Goal: Navigation & Orientation: Find specific page/section

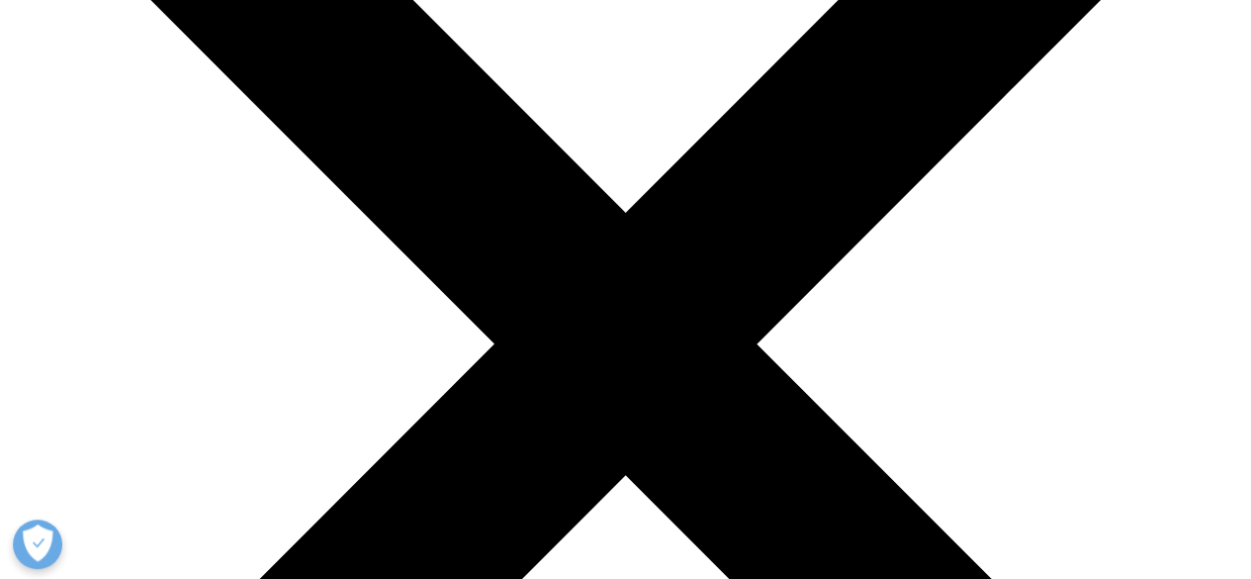
scroll to position [396, 0]
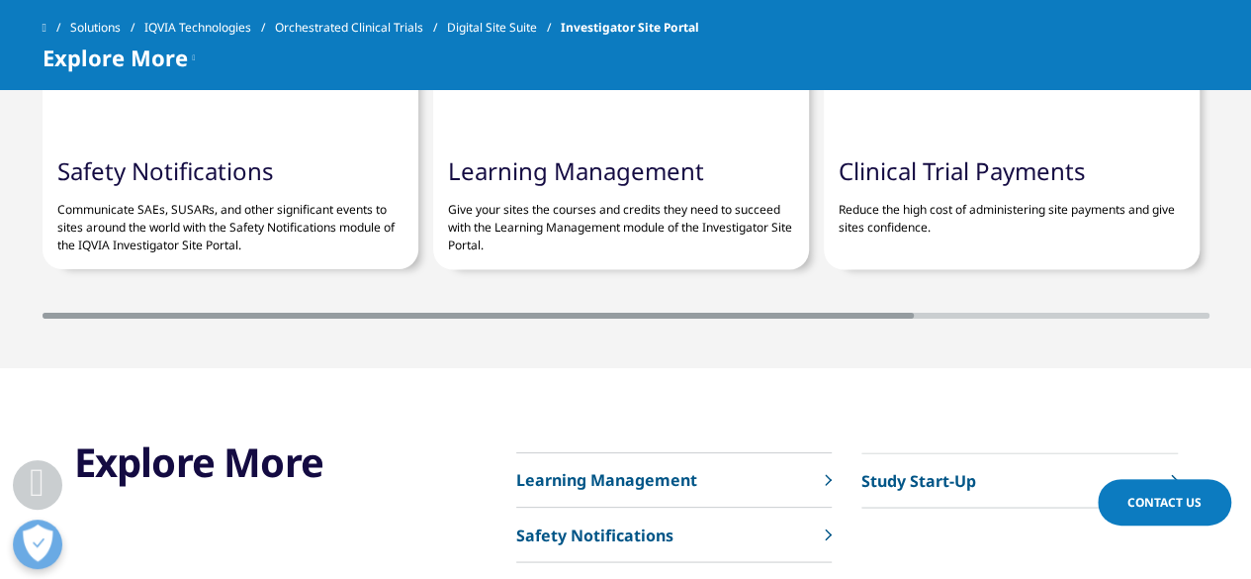
scroll to position [5164, 0]
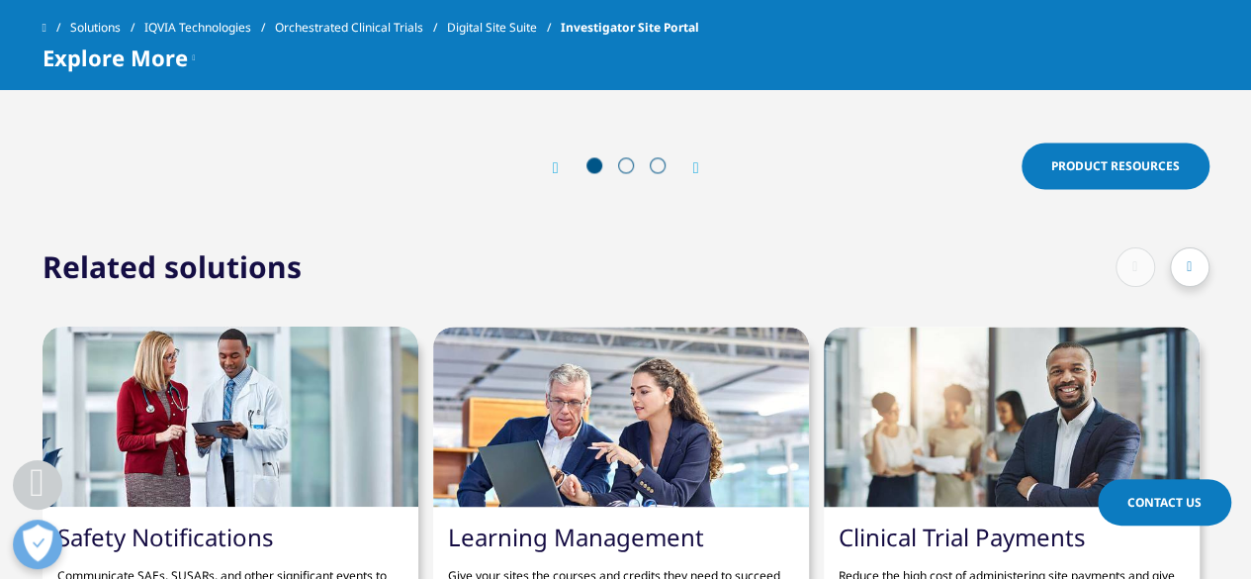
click at [518, 33] on link "Digital Site Suite" at bounding box center [504, 28] width 114 height 36
